Goal: Find specific page/section: Find specific page/section

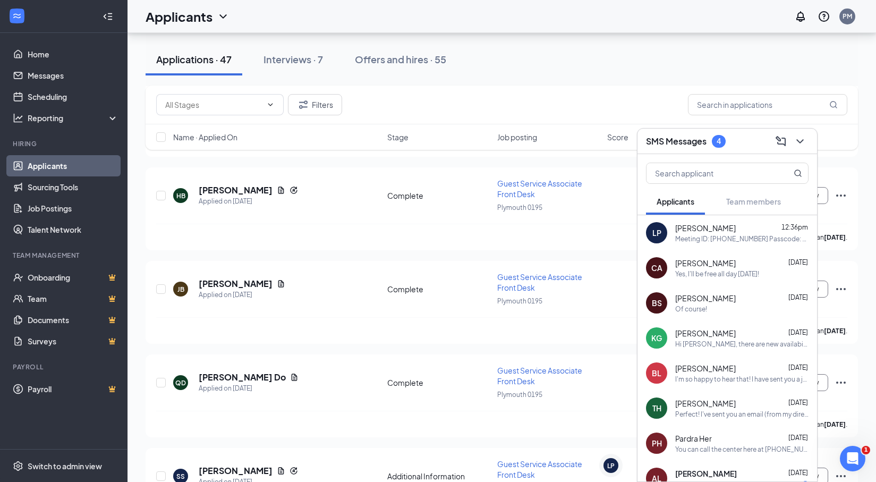
scroll to position [1807, 0]
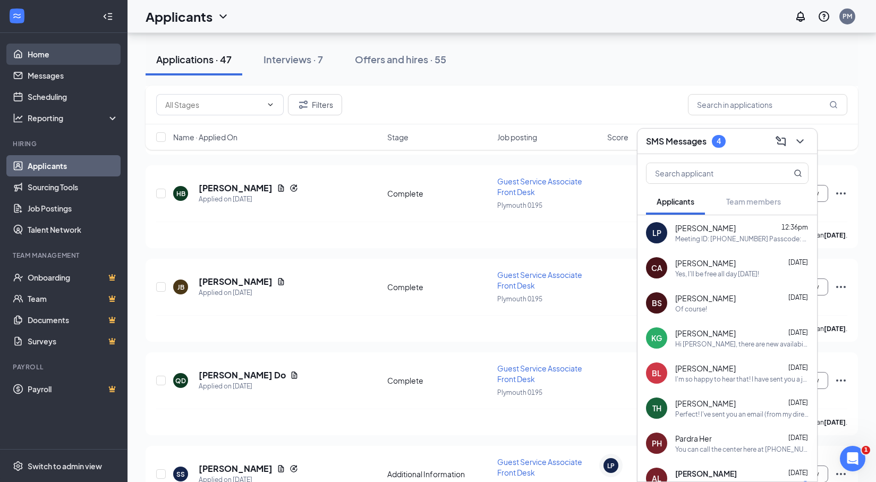
click at [40, 55] on link "Home" at bounding box center [73, 54] width 91 height 21
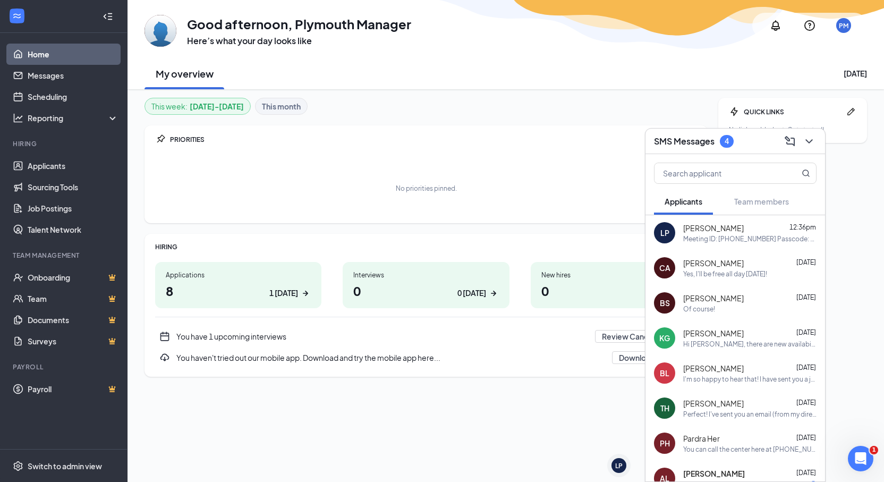
click at [666, 227] on div "LP" at bounding box center [665, 232] width 9 height 11
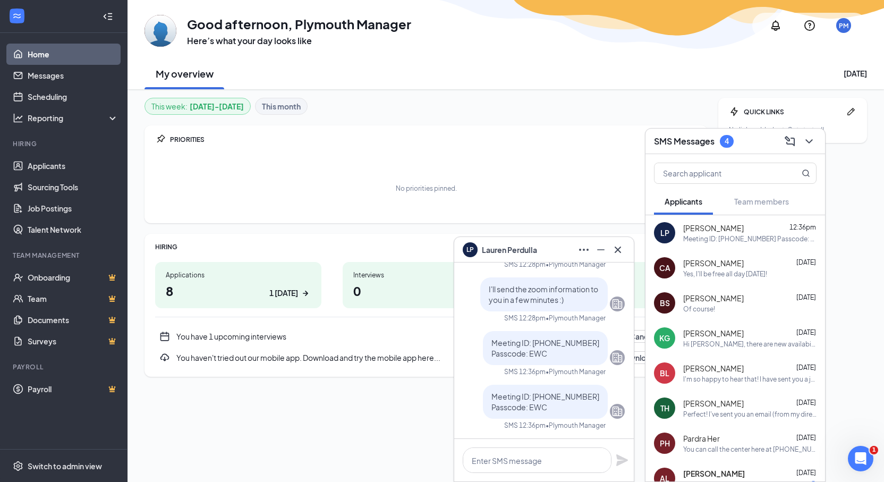
click at [497, 247] on span "[PERSON_NAME]" at bounding box center [509, 250] width 55 height 12
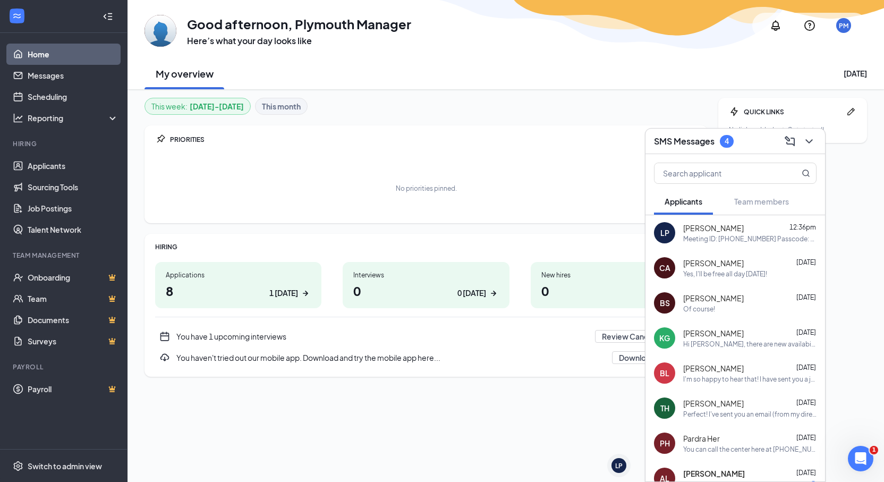
click at [750, 236] on div "Meeting ID: [PHONE_NUMBER] Passcode: EWC" at bounding box center [749, 238] width 133 height 9
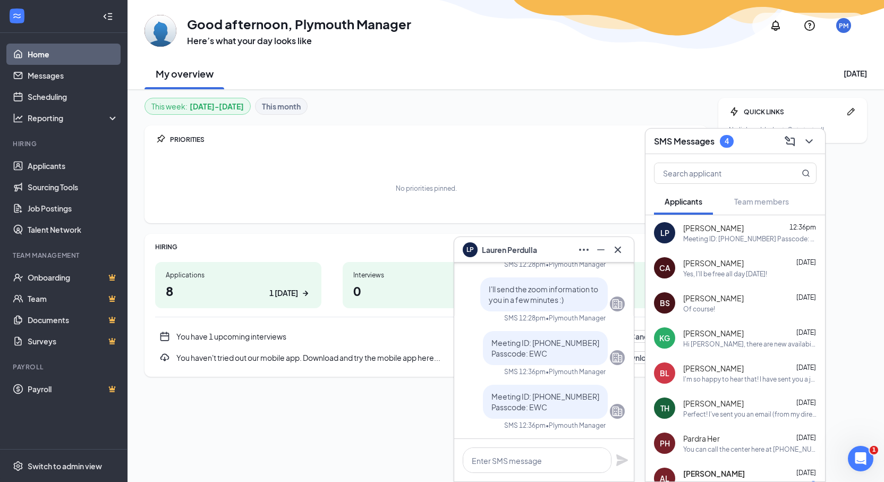
click at [520, 250] on span "[PERSON_NAME]" at bounding box center [509, 250] width 55 height 12
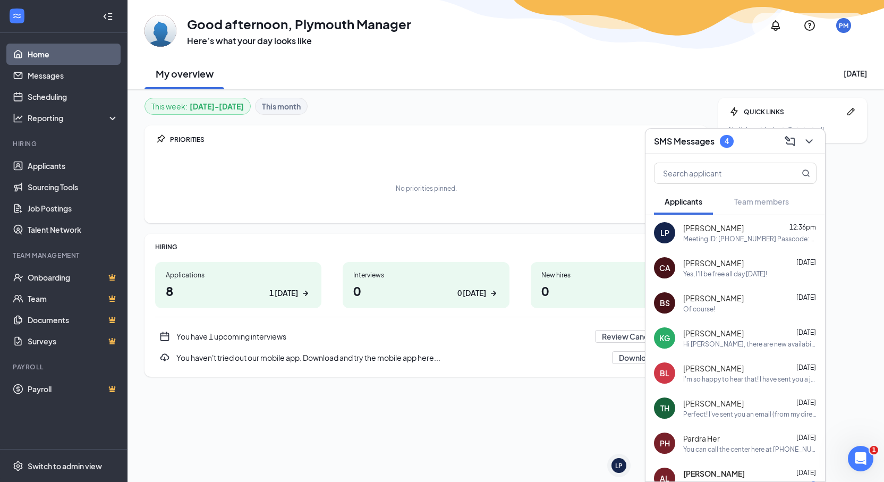
click at [725, 245] on div "LP [PERSON_NAME] 12:36pm Meeting ID: [PHONE_NUMBER] Passcode: EWC" at bounding box center [736, 232] width 180 height 35
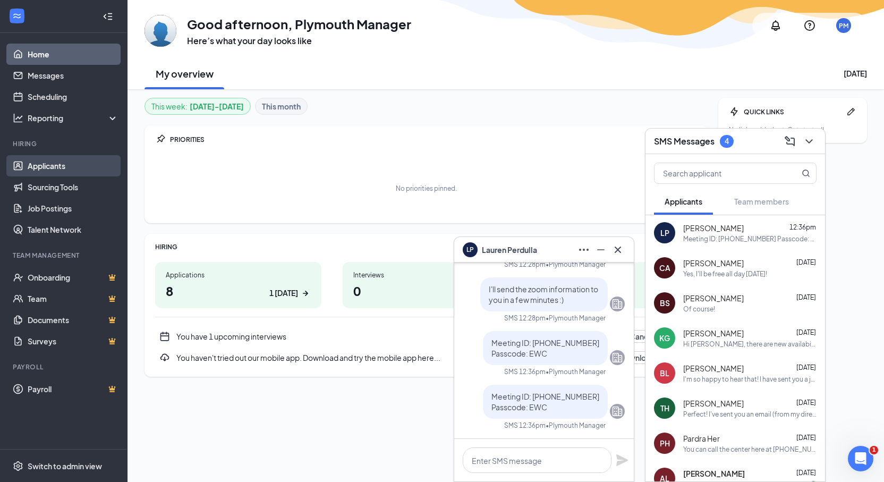
click at [70, 166] on link "Applicants" at bounding box center [73, 165] width 91 height 21
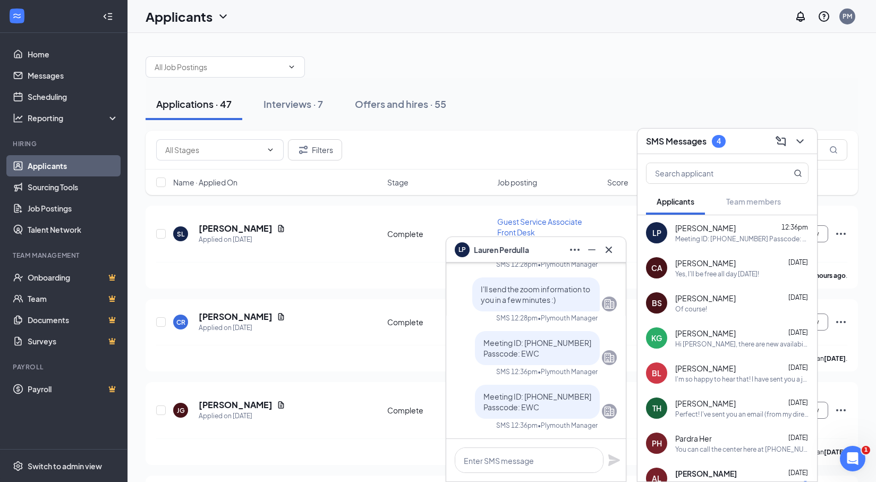
click at [500, 246] on span "[PERSON_NAME]" at bounding box center [501, 250] width 55 height 12
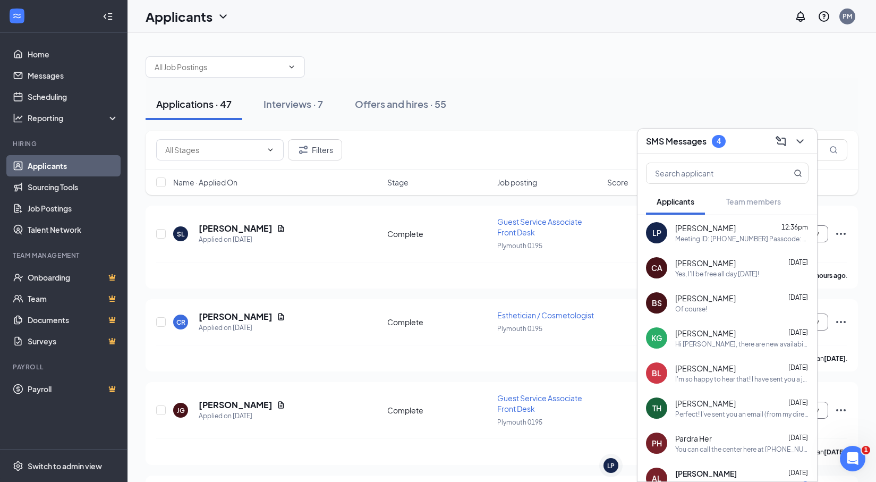
click at [661, 228] on div "LP" at bounding box center [657, 232] width 9 height 11
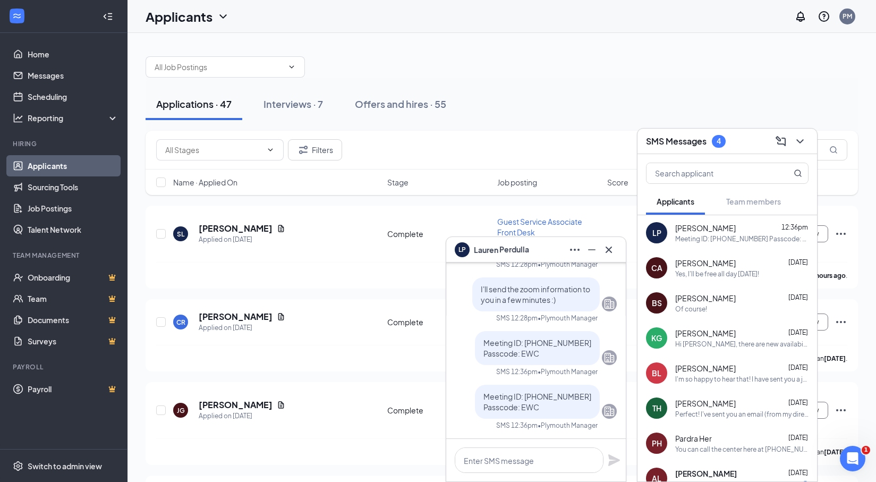
click at [513, 247] on span "[PERSON_NAME]" at bounding box center [501, 250] width 55 height 12
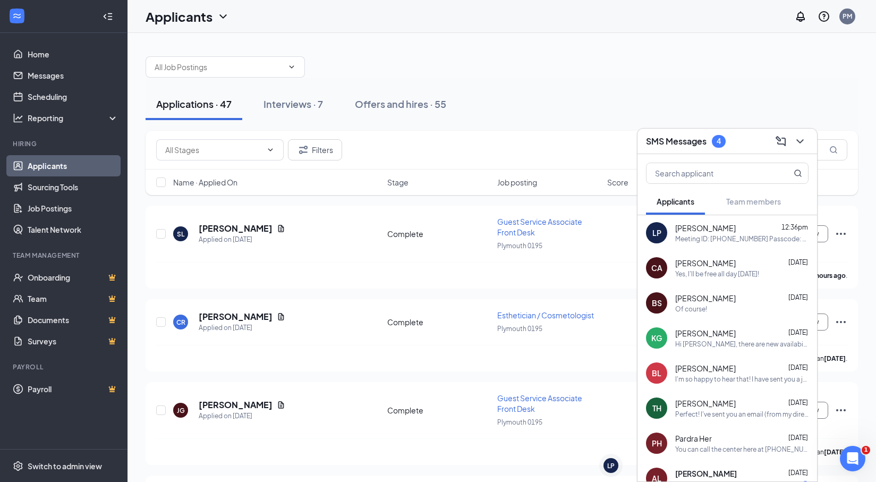
click at [657, 223] on div "LP" at bounding box center [656, 232] width 21 height 21
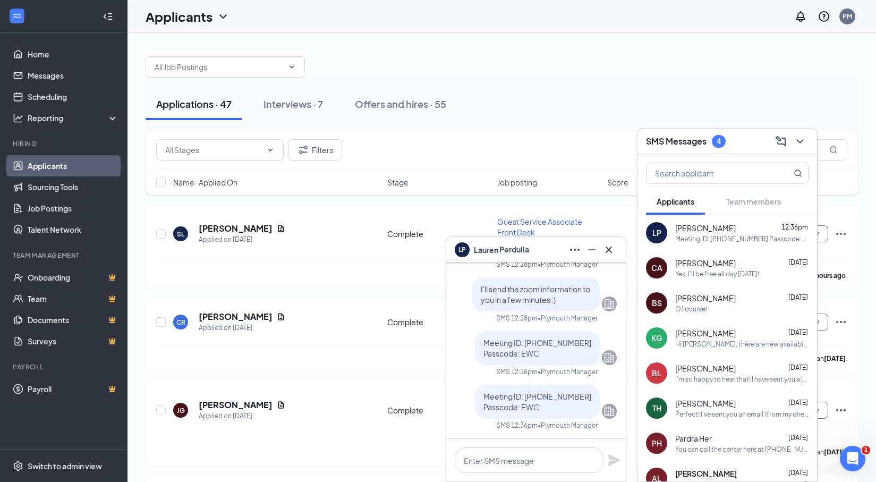
click at [501, 252] on span "[PERSON_NAME]" at bounding box center [501, 250] width 55 height 12
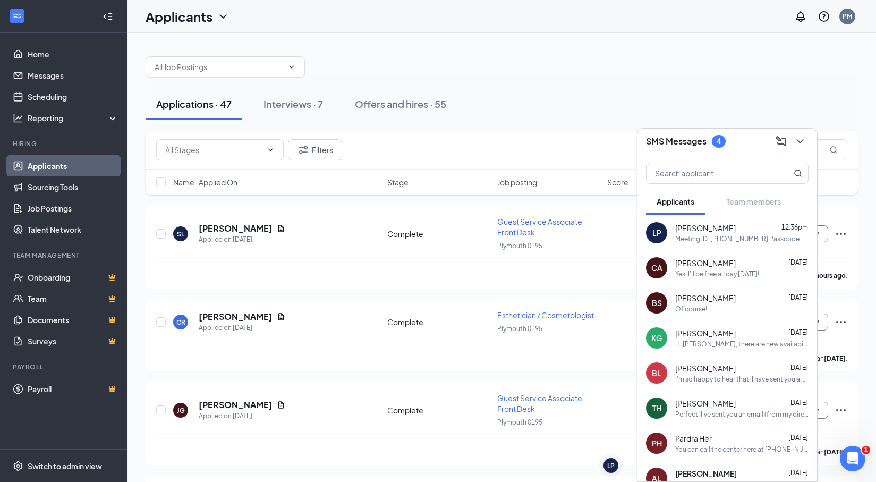
click at [656, 235] on div "LP" at bounding box center [657, 232] width 9 height 11
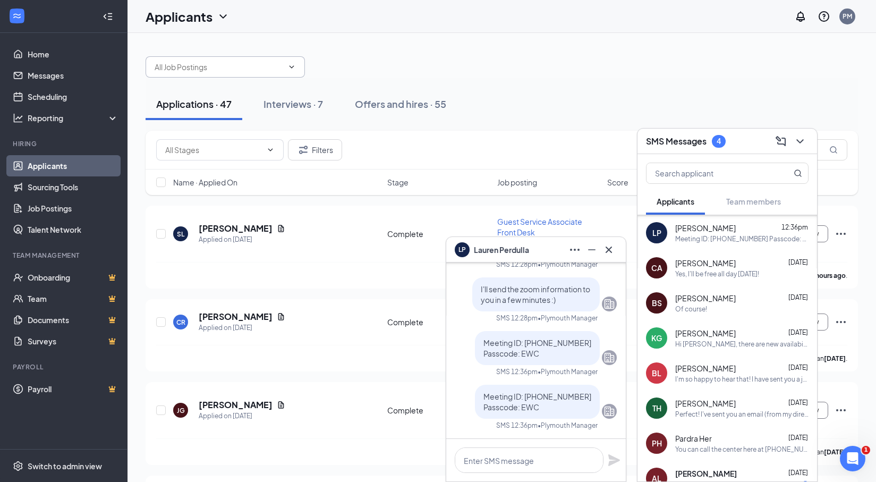
scroll to position [138, 0]
